Goal: Check status: Check status

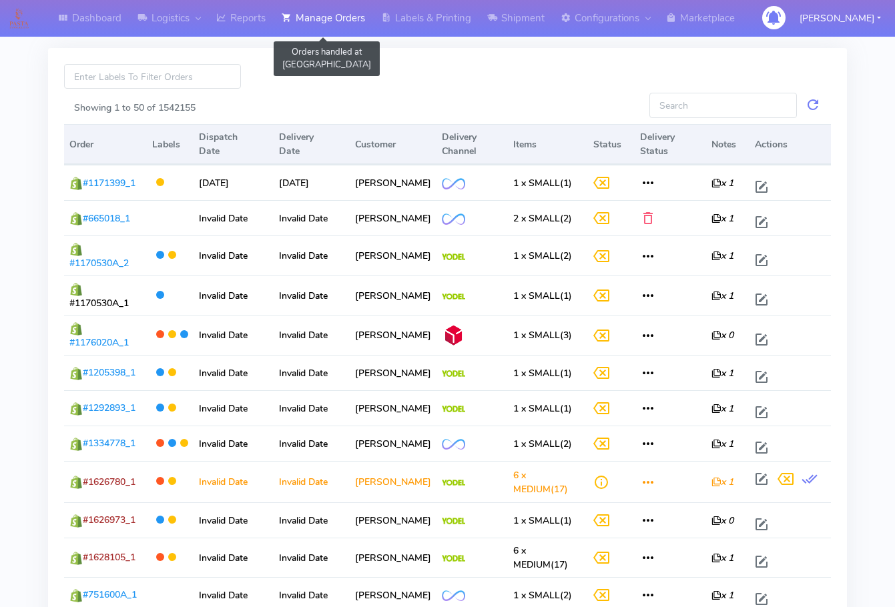
click at [322, 24] on link "Manage Orders" at bounding box center [323, 18] width 99 height 37
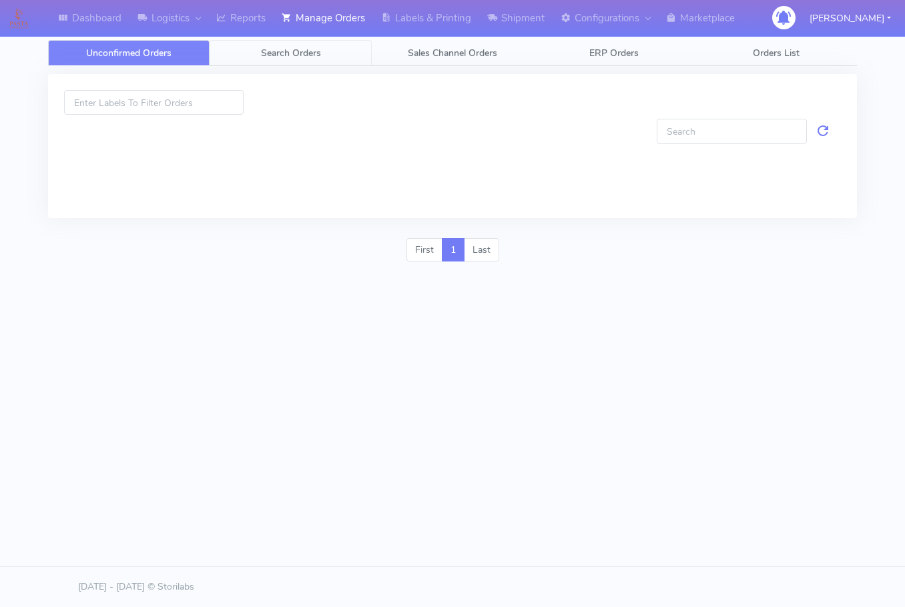
click at [312, 57] on span "Search Orders" at bounding box center [291, 53] width 60 height 13
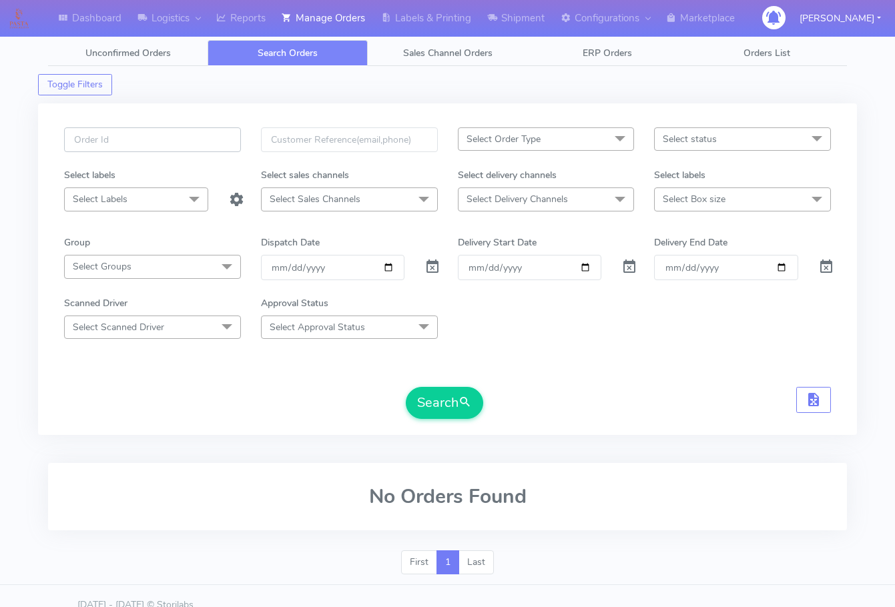
click at [160, 145] on input "text" at bounding box center [152, 139] width 177 height 25
paste input "1627547"
type input "1627547"
click at [433, 268] on span at bounding box center [433, 270] width 16 height 13
click at [451, 405] on button "Search" at bounding box center [444, 403] width 77 height 32
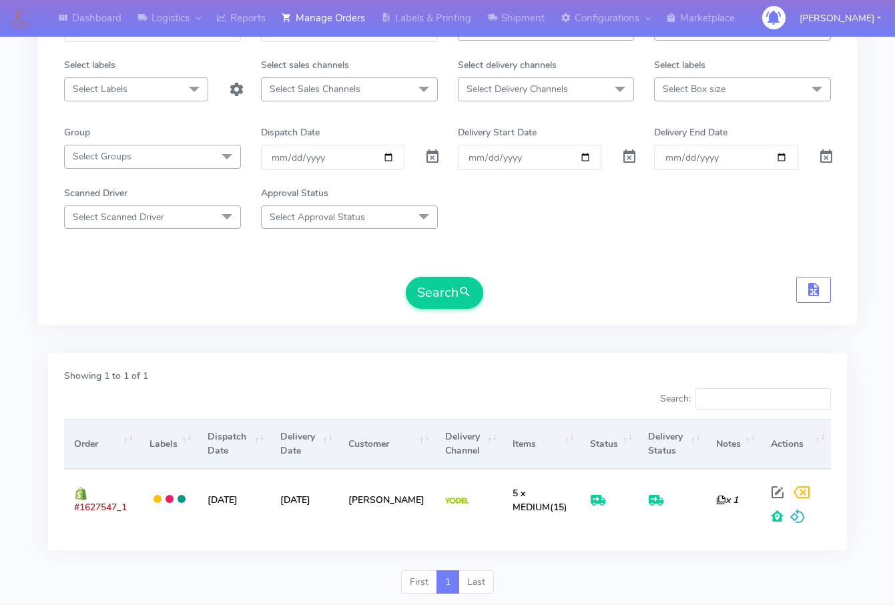
scroll to position [148, 0]
